Goal: Information Seeking & Learning: Find specific fact

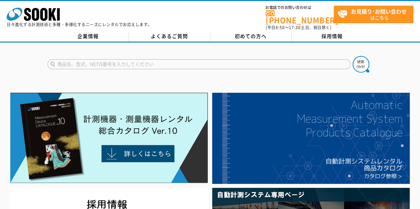
click at [187, 59] on input "text" at bounding box center [198, 64] width 303 height 10
type input "ipad"
click at [352, 56] on button at bounding box center [360, 64] width 17 height 17
